Goal: Entertainment & Leisure: Consume media (video, audio)

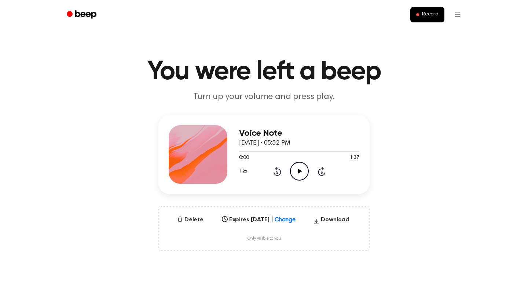
click at [301, 171] on icon at bounding box center [300, 171] width 4 height 5
click at [244, 170] on button "1.2x" at bounding box center [244, 171] width 11 height 12
click at [247, 243] on span "1.5x" at bounding box center [251, 243] width 9 height 8
click at [244, 170] on button "1.5x" at bounding box center [244, 171] width 11 height 12
click at [252, 227] on span "1.2x" at bounding box center [251, 229] width 9 height 8
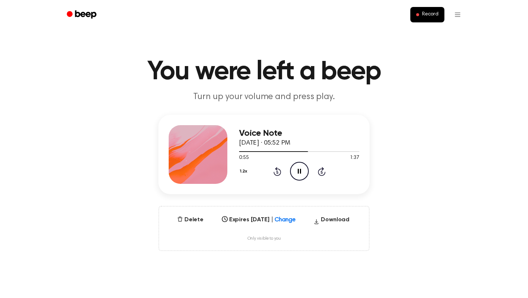
click at [241, 172] on button "1.2x" at bounding box center [244, 171] width 11 height 12
click at [251, 213] on span "1.0x" at bounding box center [251, 216] width 9 height 8
click at [246, 174] on button "1.0x" at bounding box center [244, 171] width 11 height 12
click at [251, 200] on span "0.8x" at bounding box center [251, 202] width 9 height 8
click at [244, 168] on button "0.8x" at bounding box center [245, 171] width 12 height 12
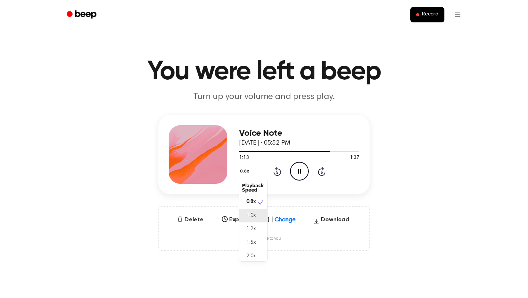
click at [249, 215] on span "1.0x" at bounding box center [251, 216] width 9 height 8
click at [246, 170] on button "1.0x" at bounding box center [244, 171] width 11 height 12
click at [255, 254] on span "2.0x" at bounding box center [251, 255] width 9 height 8
click at [245, 170] on button "2.0x" at bounding box center [245, 171] width 12 height 12
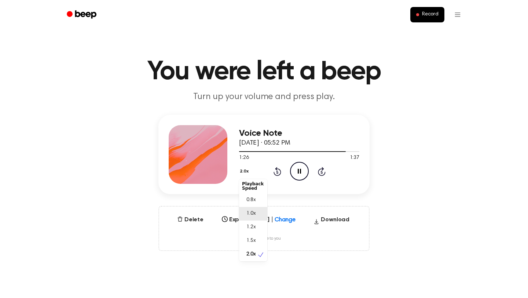
click at [254, 214] on span "1.0x" at bounding box center [251, 214] width 9 height 8
